Goal: Task Accomplishment & Management: Use online tool/utility

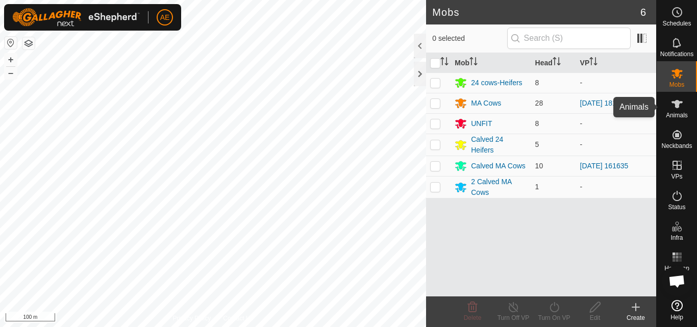
click at [681, 104] on icon at bounding box center [677, 104] width 12 height 12
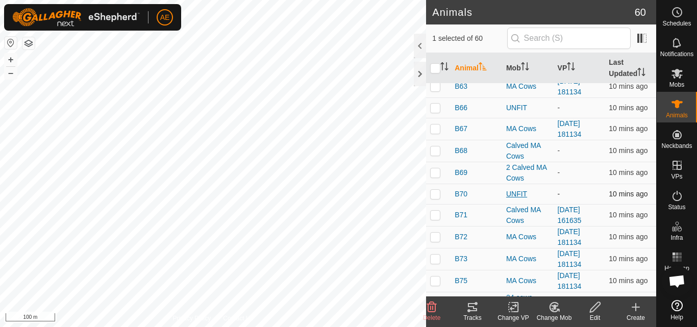
scroll to position [34, 0]
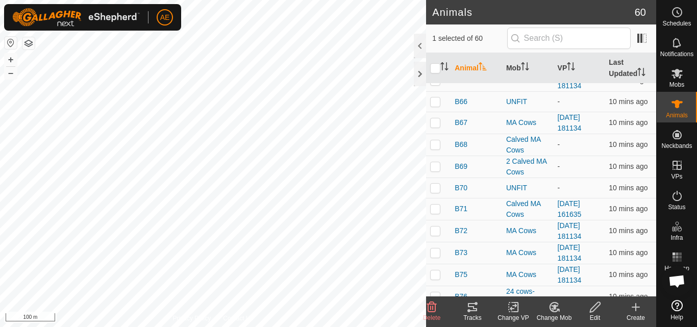
click at [560, 311] on icon at bounding box center [554, 307] width 13 height 12
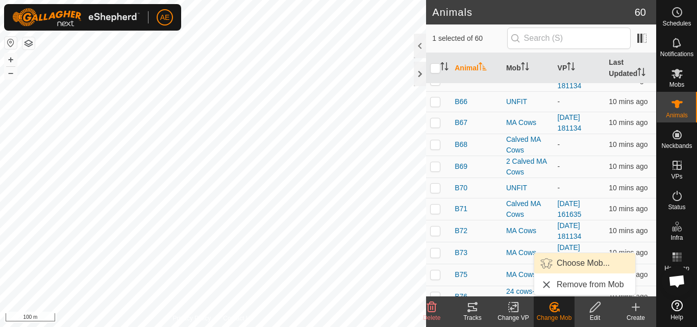
click at [584, 263] on link "Choose Mob..." at bounding box center [584, 263] width 101 height 20
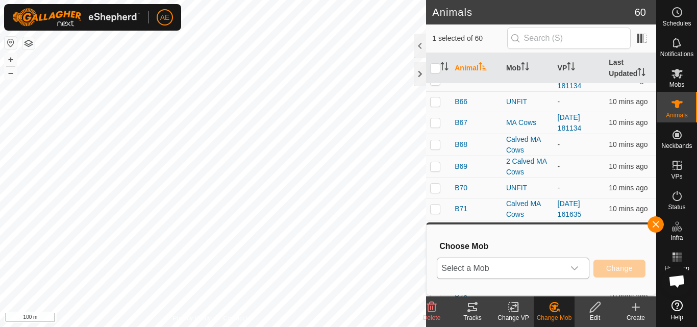
click at [576, 266] on icon "dropdown trigger" at bounding box center [575, 268] width 8 height 8
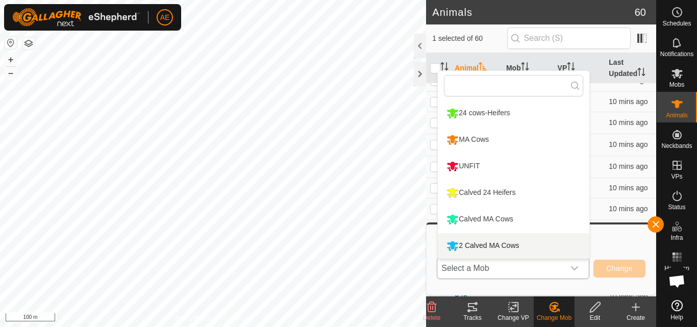
click at [518, 243] on li "2 Calved MA Cows" at bounding box center [514, 246] width 152 height 26
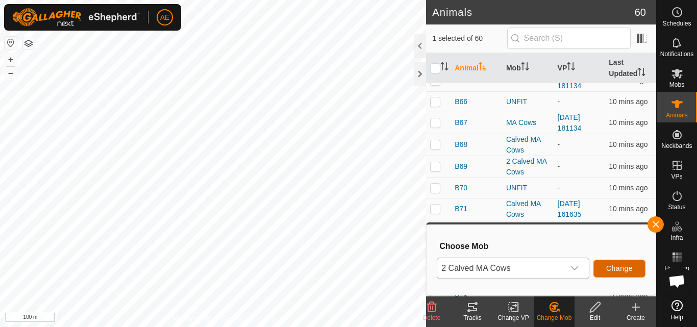
click at [614, 268] on span "Change" at bounding box center [619, 268] width 27 height 8
checkbox input "false"
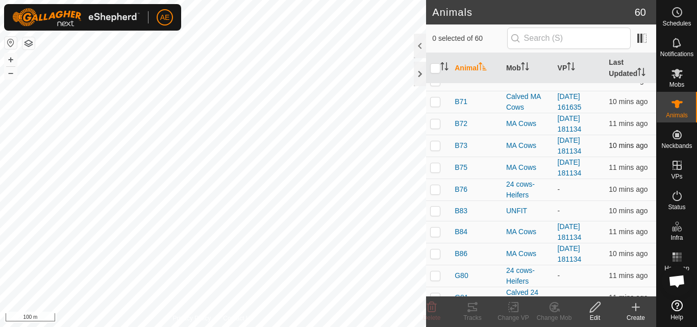
scroll to position [142, 0]
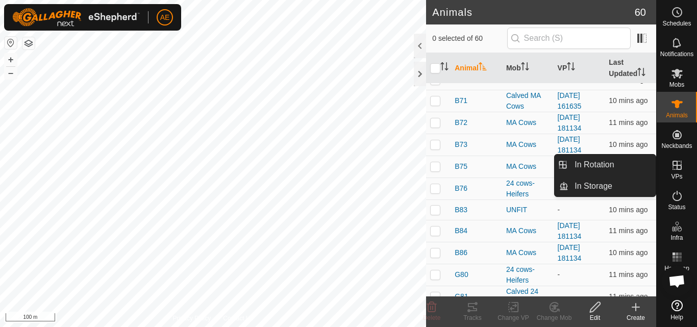
click at [679, 170] on icon at bounding box center [677, 165] width 12 height 12
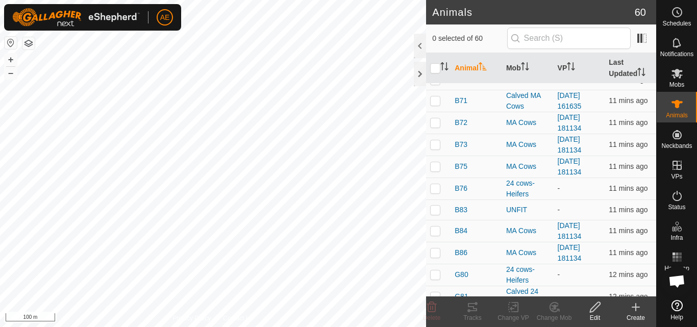
click at [636, 306] on icon at bounding box center [636, 307] width 0 height 7
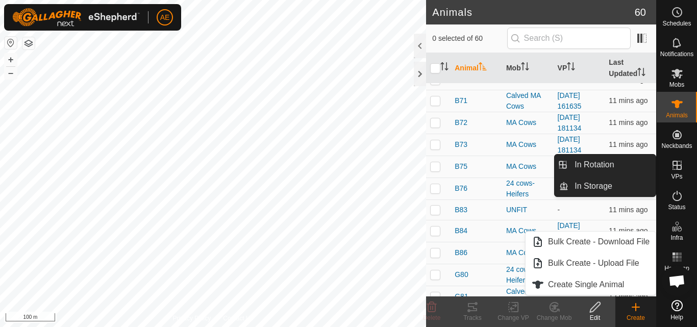
click at [680, 169] on icon at bounding box center [677, 165] width 9 height 9
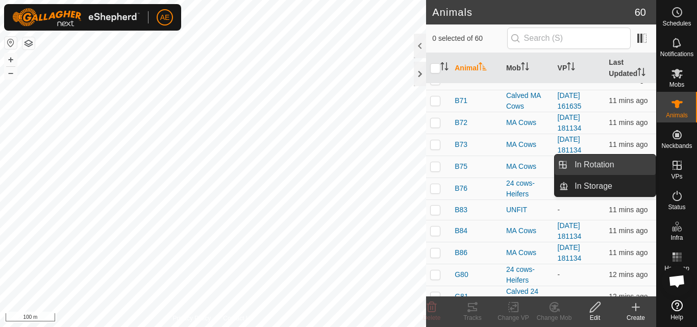
click at [613, 167] on link "In Rotation" at bounding box center [612, 165] width 87 height 20
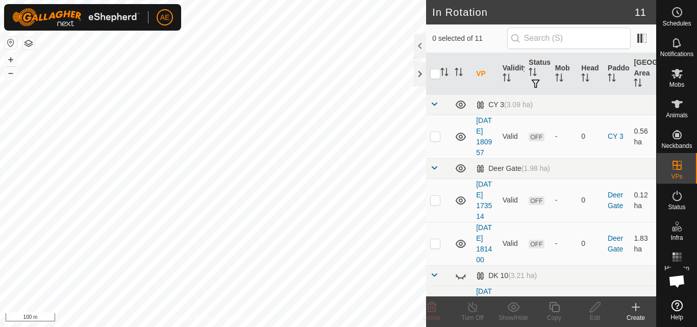
click at [638, 311] on icon at bounding box center [636, 307] width 12 height 12
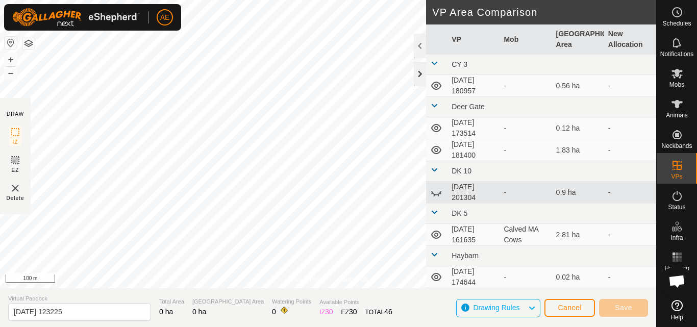
click at [417, 80] on div at bounding box center [420, 74] width 12 height 25
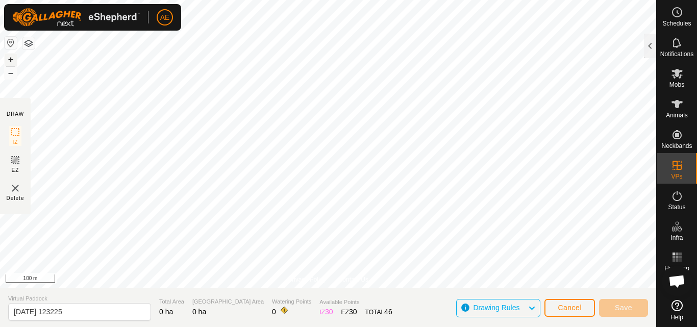
click at [8, 63] on button "+" at bounding box center [11, 60] width 12 height 12
click at [618, 309] on span "Save" at bounding box center [623, 308] width 17 height 8
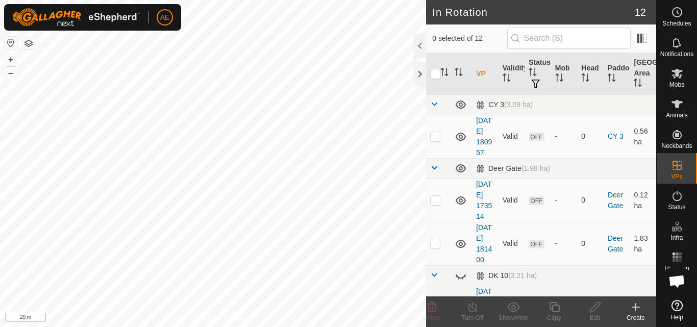
click at [618, 309] on create-svg-icon at bounding box center [636, 307] width 41 height 12
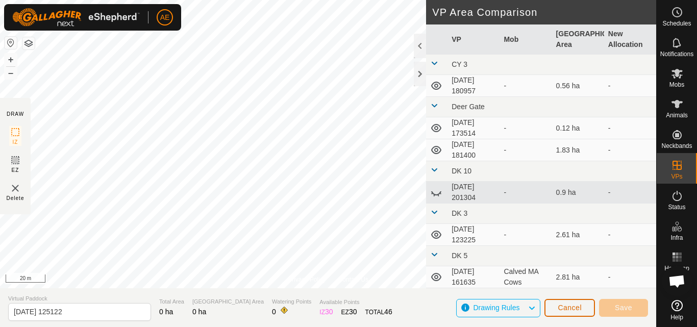
click at [567, 311] on span "Cancel" at bounding box center [570, 308] width 24 height 8
